Goal: Task Accomplishment & Management: Manage account settings

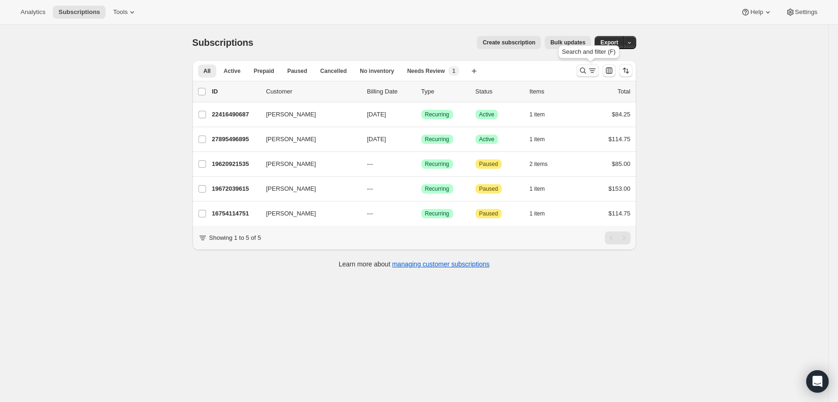
click at [587, 68] on icon "Search and filter results" at bounding box center [582, 70] width 9 height 9
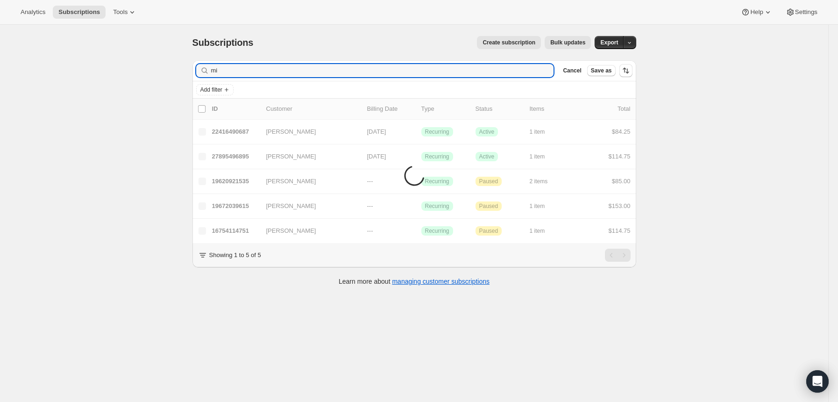
type input "m"
type input "brianna"
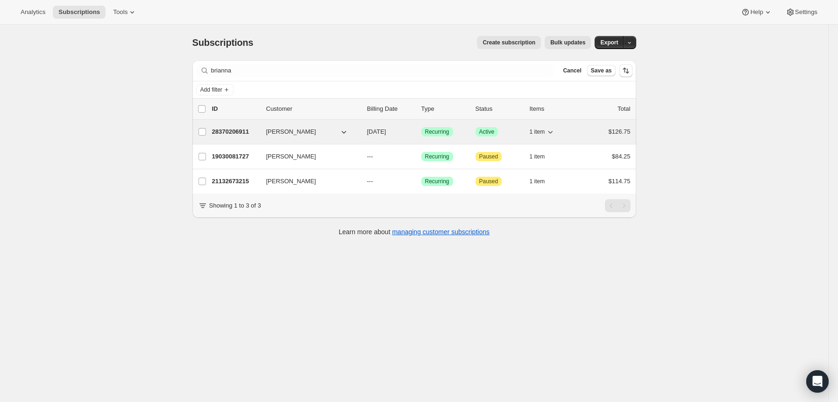
click at [246, 133] on p "28370206911" at bounding box center [235, 131] width 47 height 9
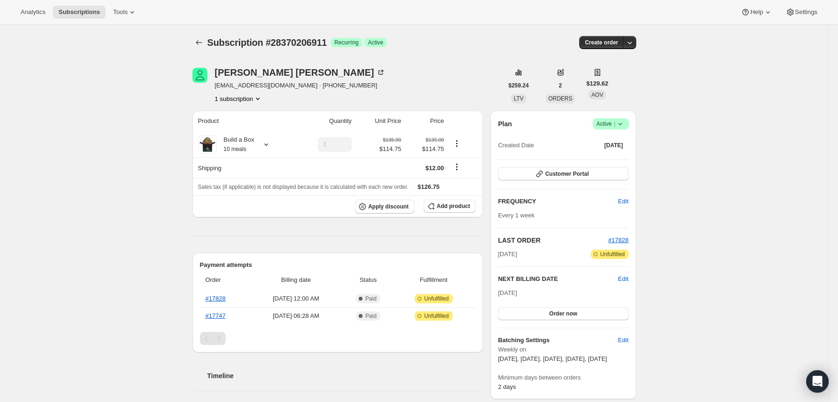
click at [629, 125] on span "Success Active |" at bounding box center [611, 123] width 36 height 11
click at [602, 142] on span "Pause subscription" at bounding box center [609, 142] width 51 height 7
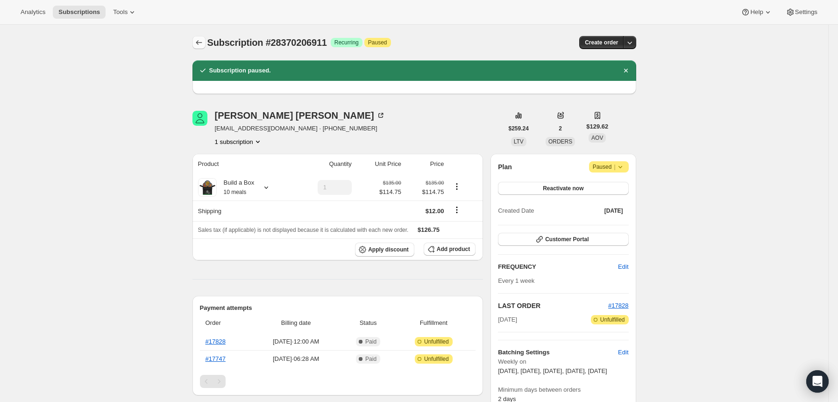
click at [199, 38] on icon "Subscriptions" at bounding box center [198, 42] width 9 height 9
